Goal: Navigation & Orientation: Find specific page/section

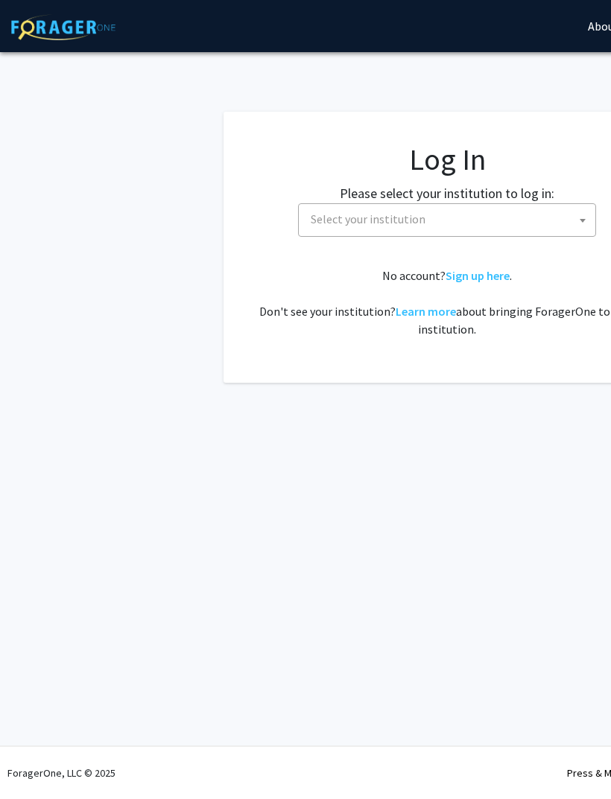
click at [567, 209] on span "Select your institution" at bounding box center [450, 219] width 291 height 31
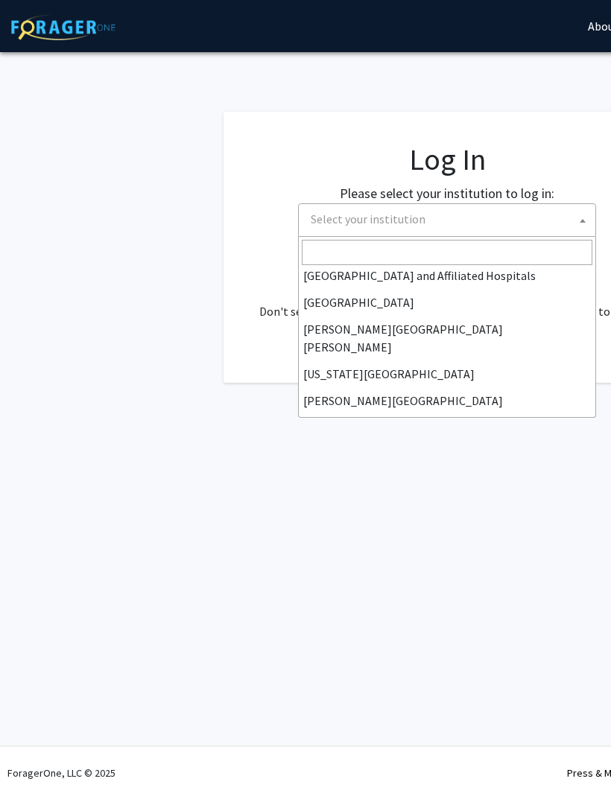
scroll to position [244, 0]
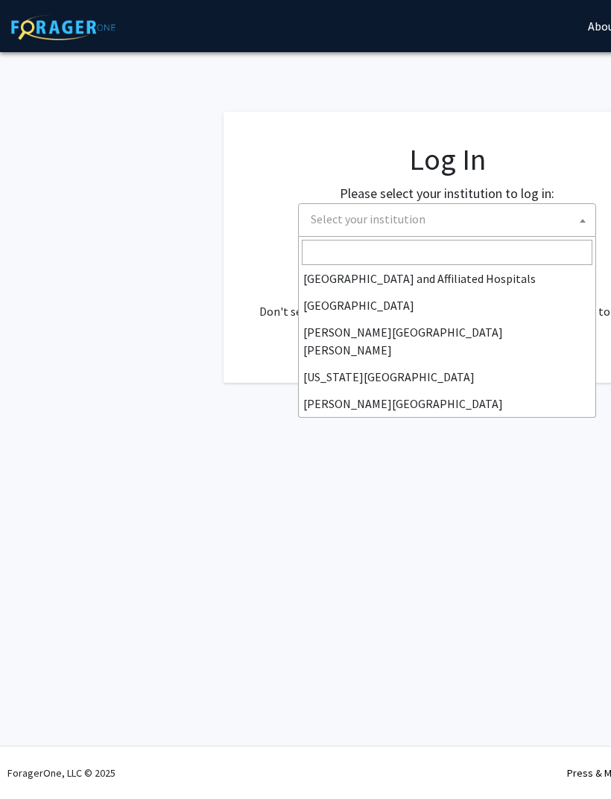
select select "1"
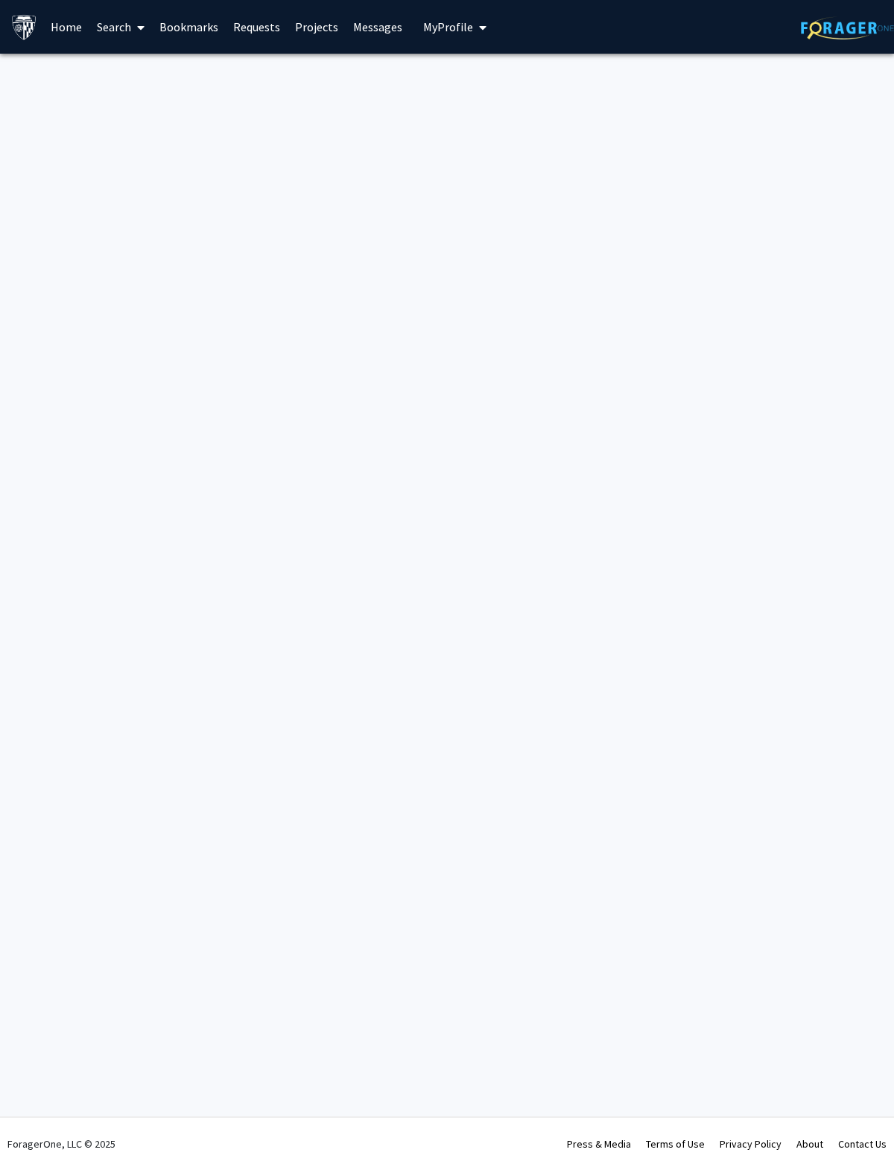
click at [76, 33] on link "Home" at bounding box center [66, 27] width 46 height 52
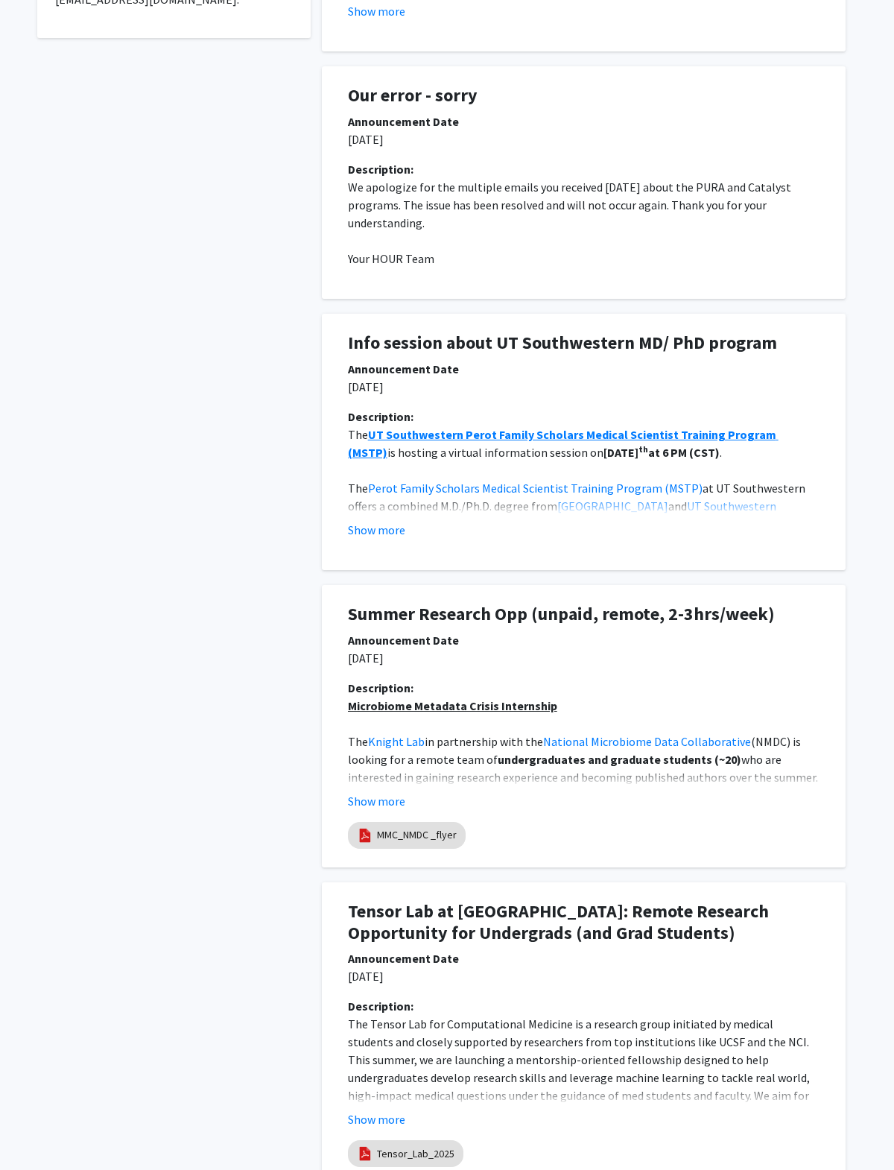
scroll to position [557, 0]
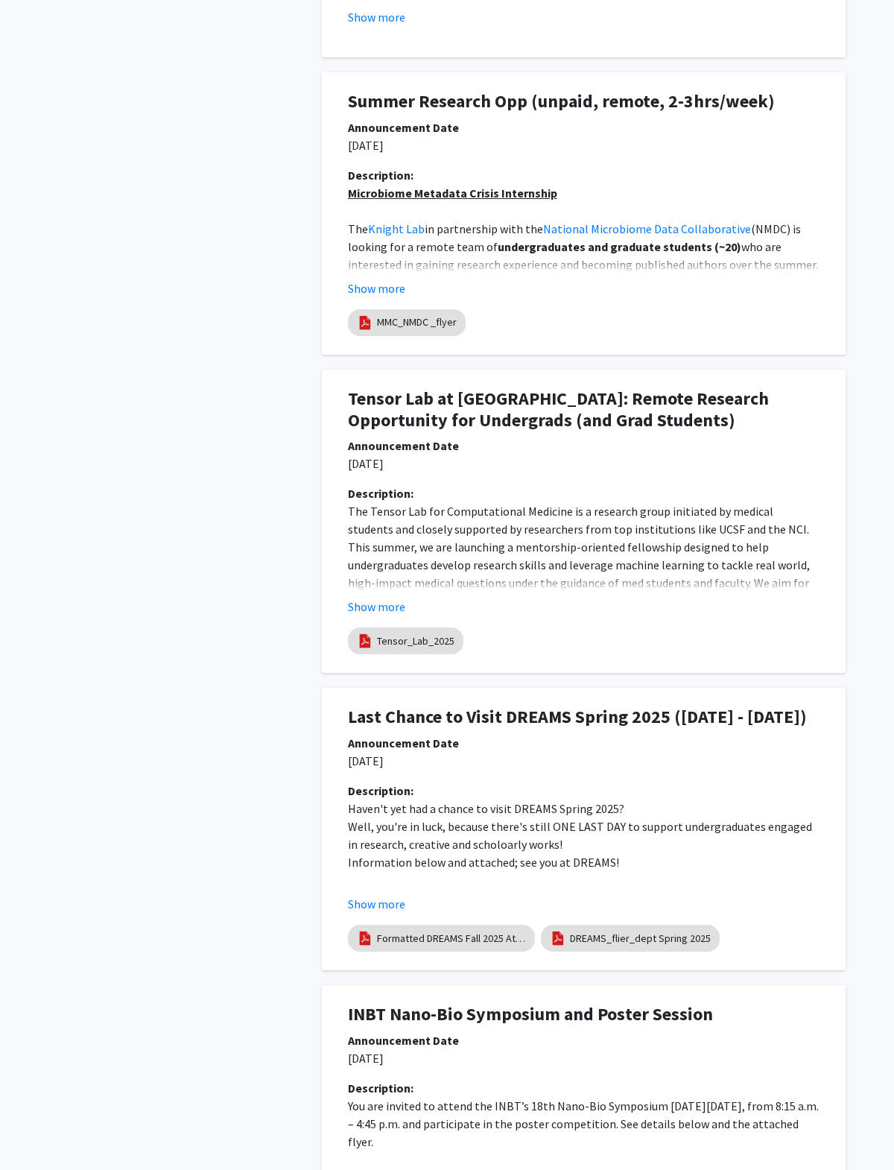
click at [395, 615] on button "Show more" at bounding box center [376, 607] width 57 height 18
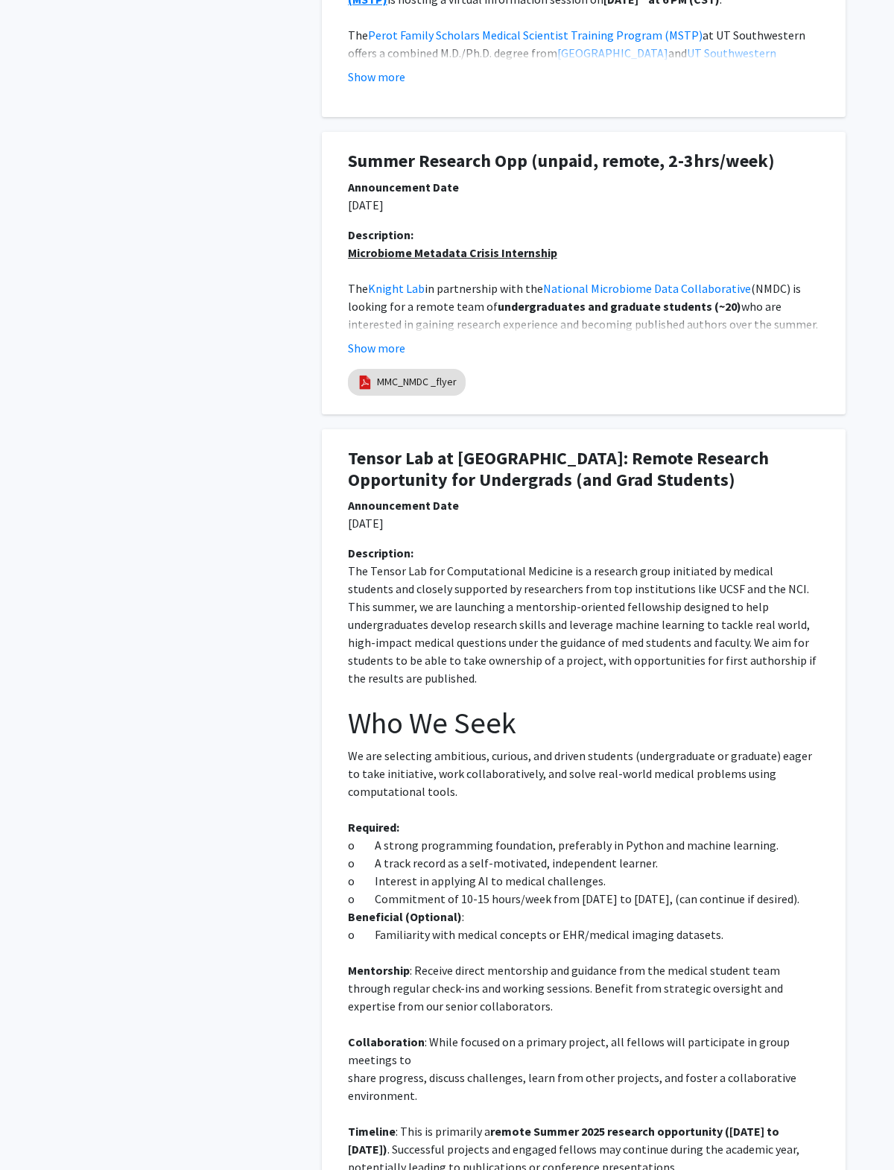
scroll to position [0, 0]
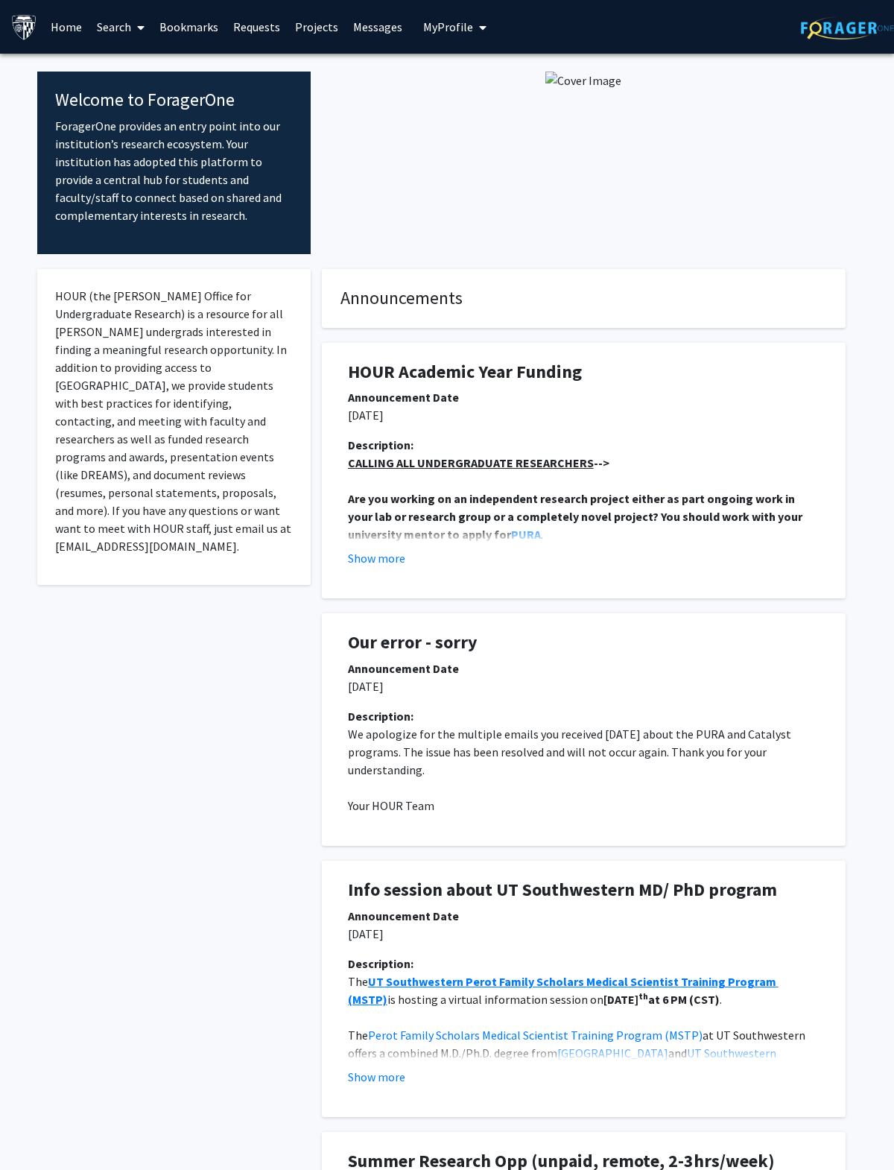
click at [126, 39] on link "Search" at bounding box center [120, 27] width 63 height 52
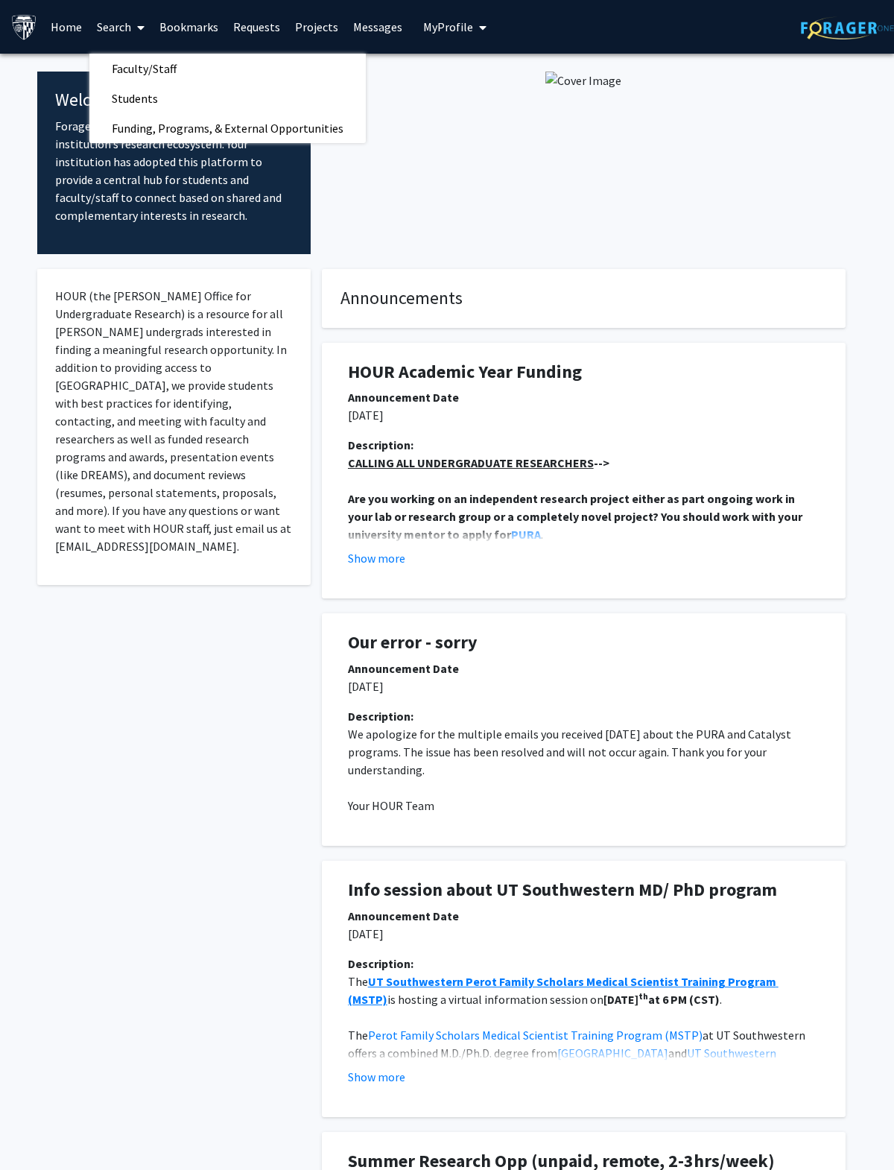
click at [301, 134] on span "Funding, Programs, & External Opportunities" at bounding box center [227, 128] width 276 height 30
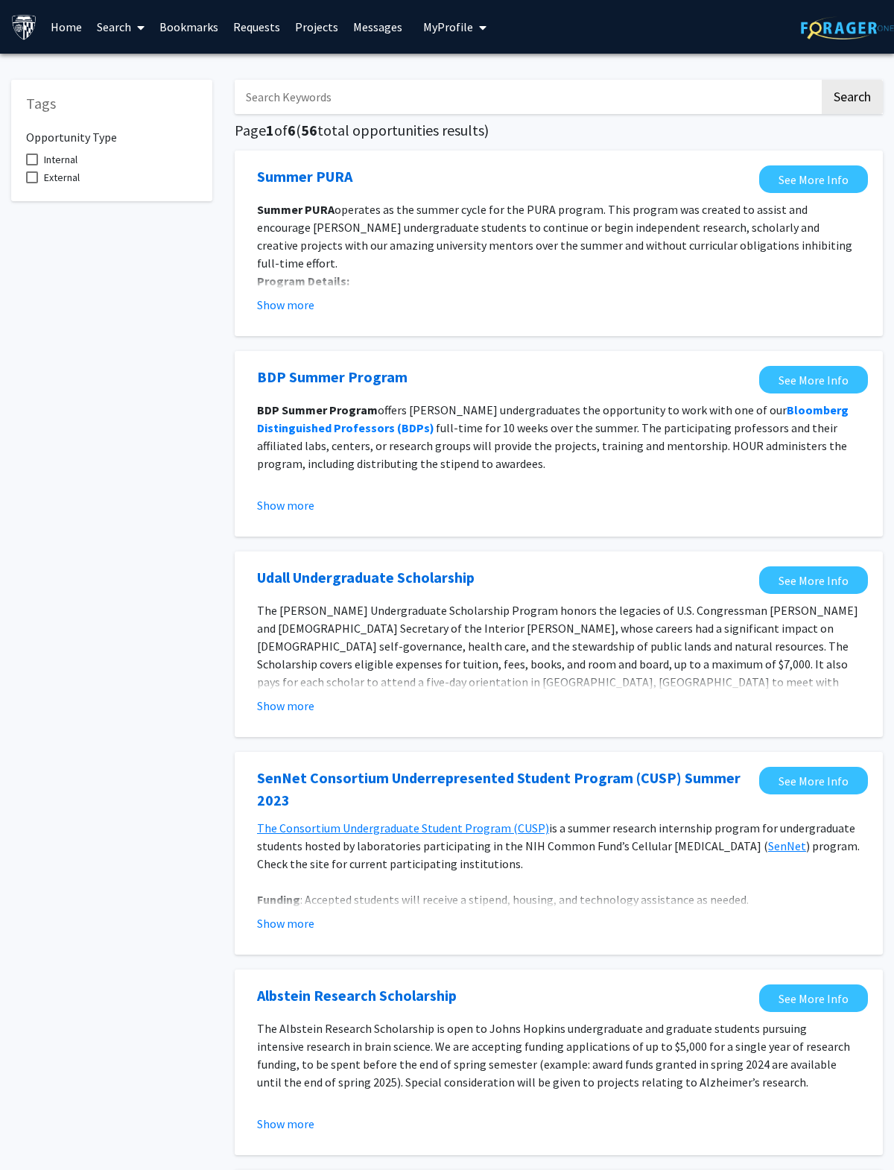
click at [333, 13] on link "Projects" at bounding box center [317, 27] width 58 height 52
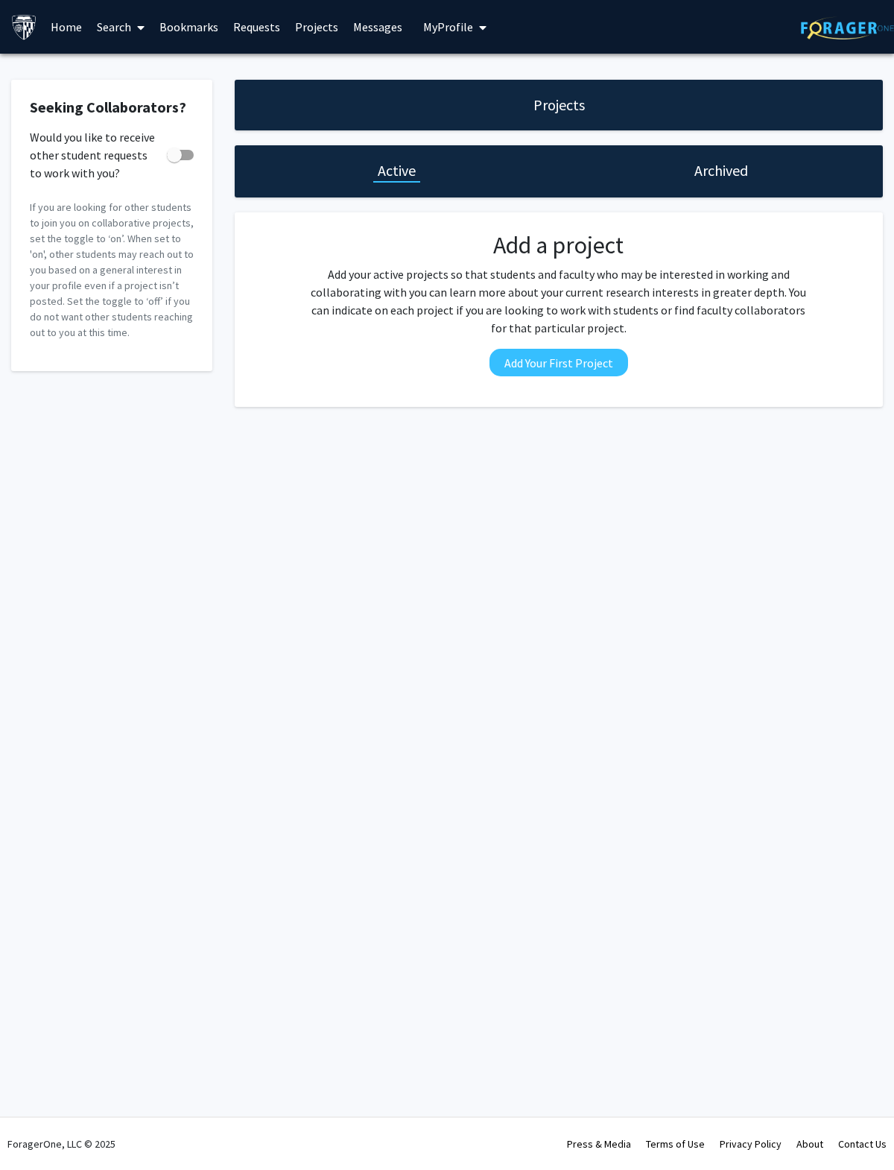
click at [246, 28] on link "Requests" at bounding box center [257, 27] width 62 height 52
